Goal: Use online tool/utility: Utilize a website feature to perform a specific function

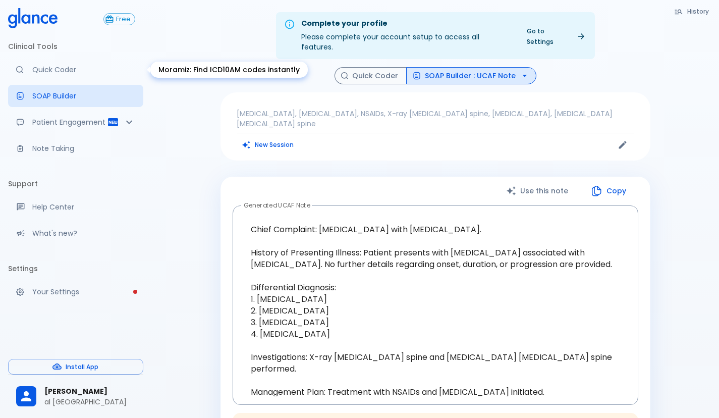
click at [76, 68] on p "Quick Coder" at bounding box center [83, 70] width 103 height 10
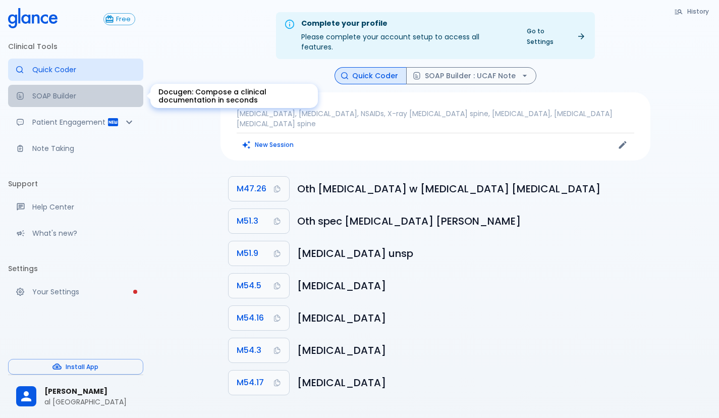
click at [83, 91] on p "SOAP Builder" at bounding box center [83, 96] width 103 height 10
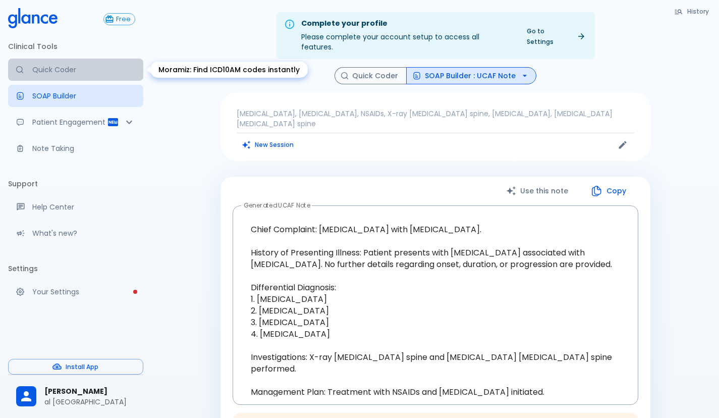
click at [50, 71] on p "Quick Coder" at bounding box center [83, 70] width 103 height 10
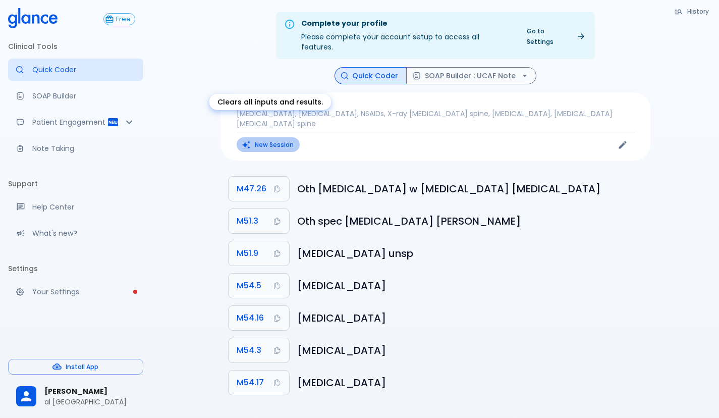
click at [258, 137] on button "New Session" at bounding box center [268, 144] width 63 height 15
